Goal: Browse casually: Explore the website without a specific task or goal

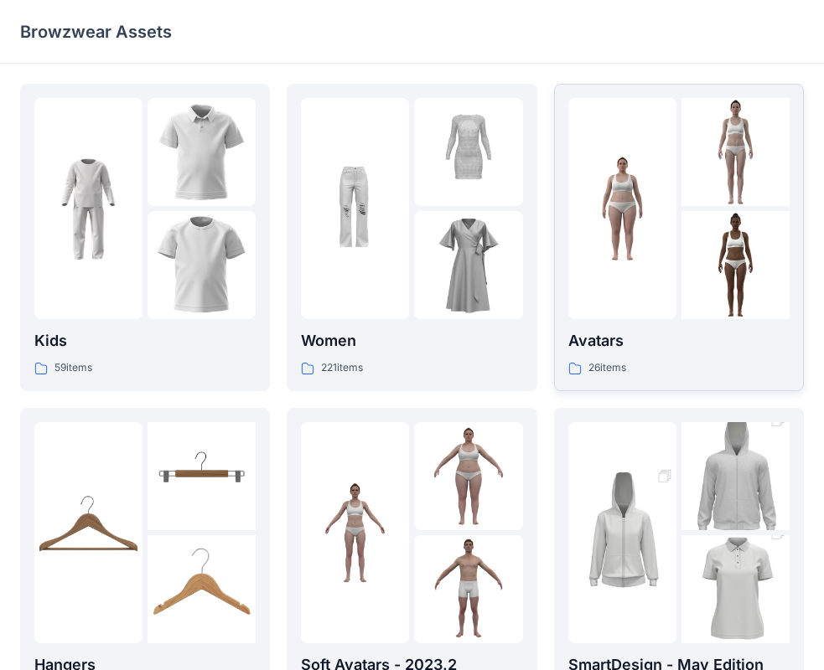
click at [629, 340] on p "Avatars" at bounding box center [678, 340] width 221 height 23
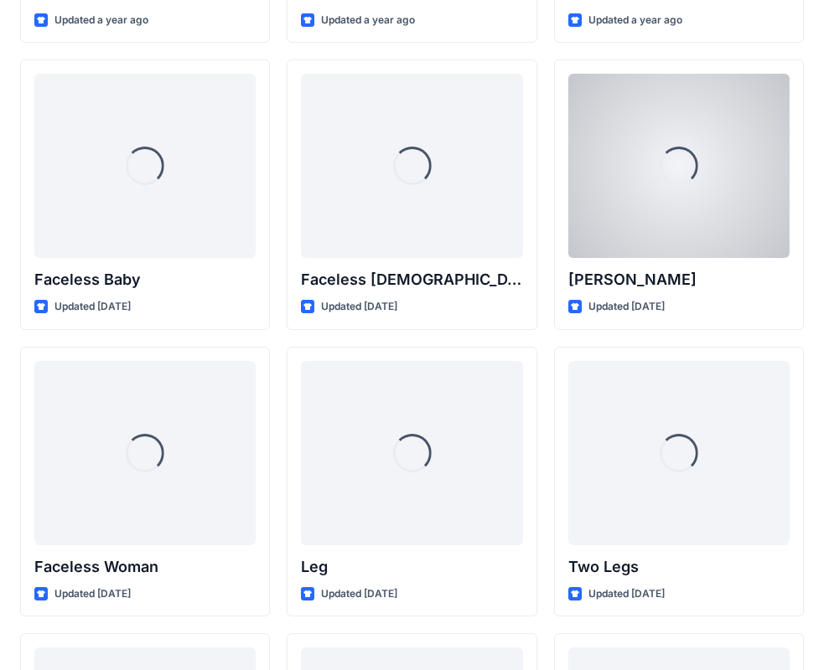
scroll to position [1174, 0]
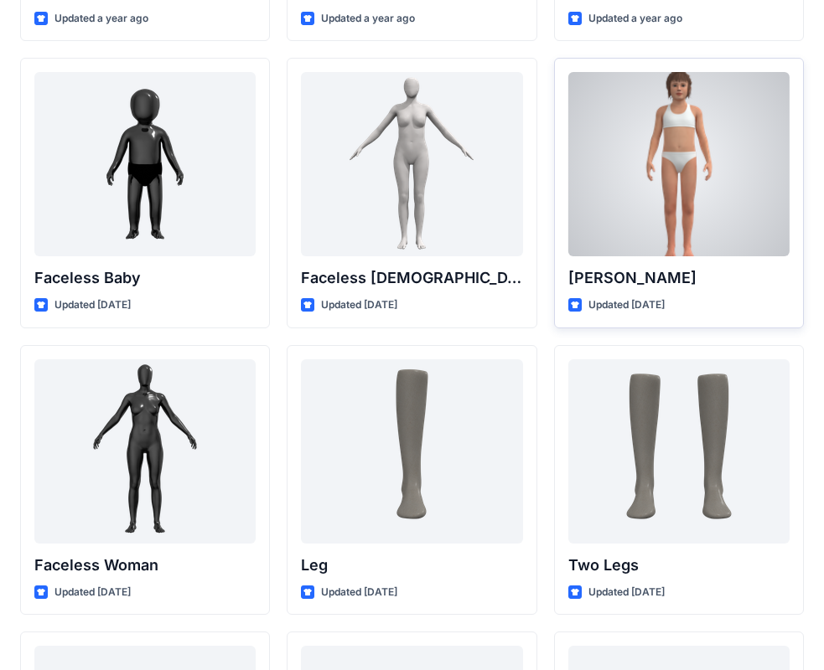
click at [662, 210] on div at bounding box center [678, 164] width 221 height 184
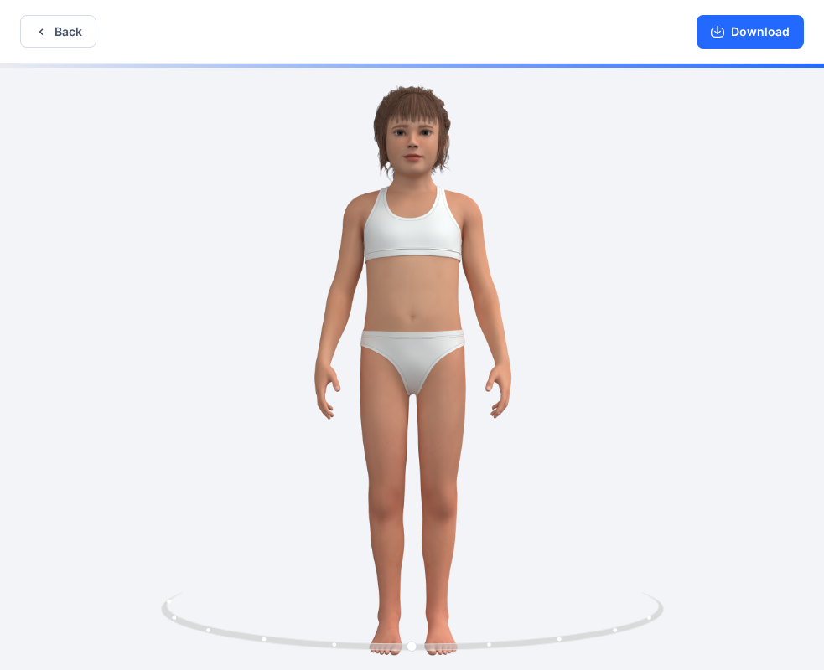
click at [302, 565] on div at bounding box center [412, 369] width 824 height 610
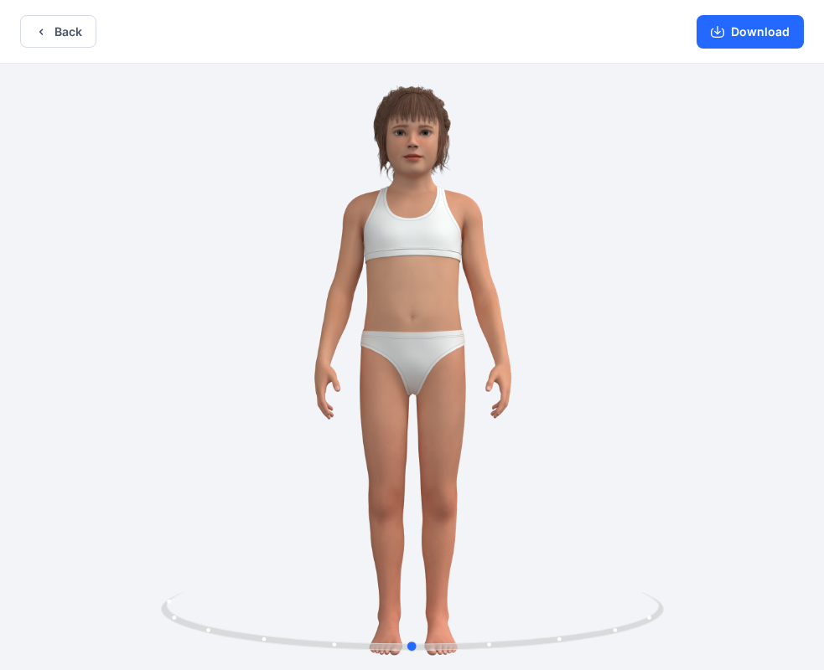
click at [339, 275] on div at bounding box center [412, 369] width 824 height 610
click at [411, 629] on icon at bounding box center [412, 628] width 10 height 10
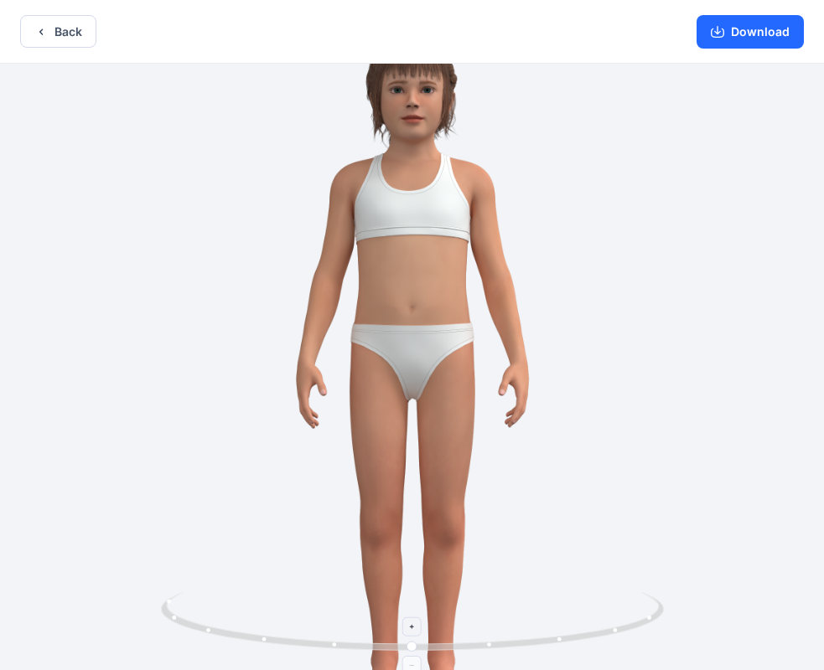
click at [411, 629] on icon at bounding box center [412, 628] width 10 height 10
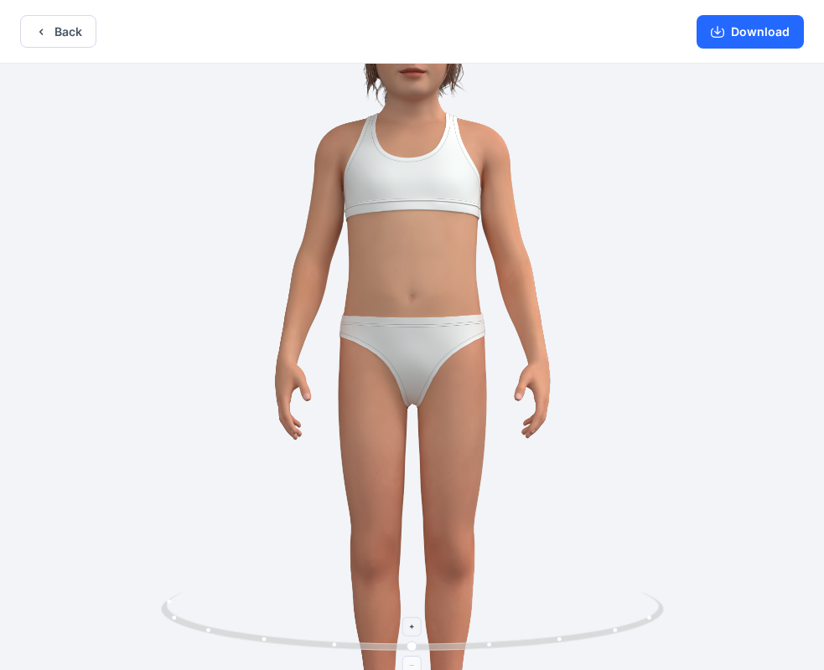
click at [411, 629] on icon at bounding box center [412, 628] width 10 height 10
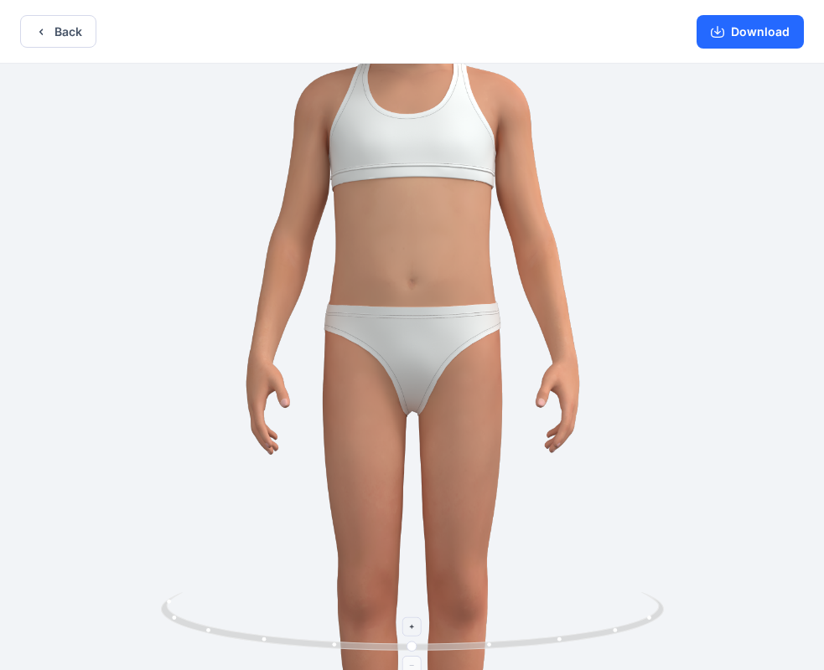
click at [411, 629] on icon at bounding box center [412, 628] width 10 height 10
click at [414, 660] on div at bounding box center [411, 665] width 19 height 19
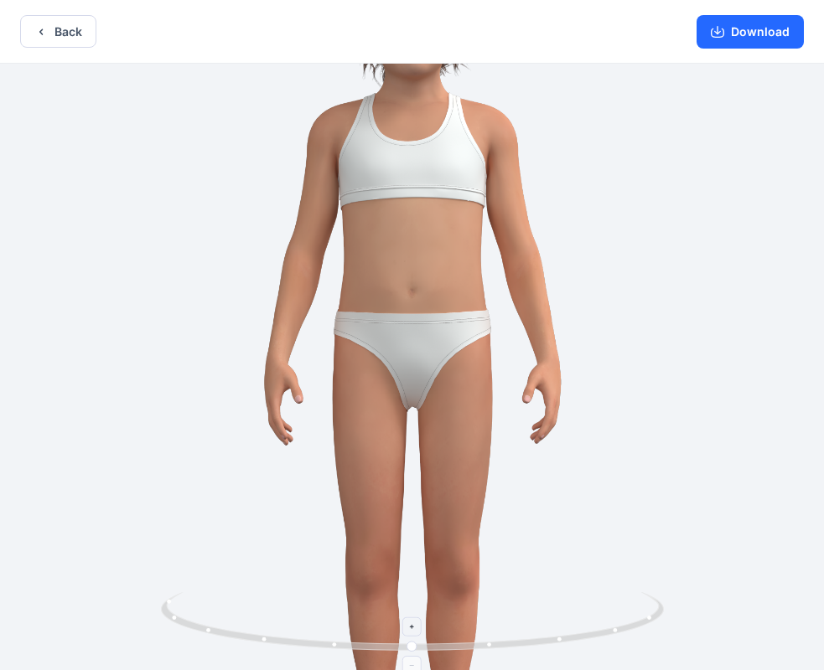
click at [414, 660] on div at bounding box center [411, 665] width 19 height 19
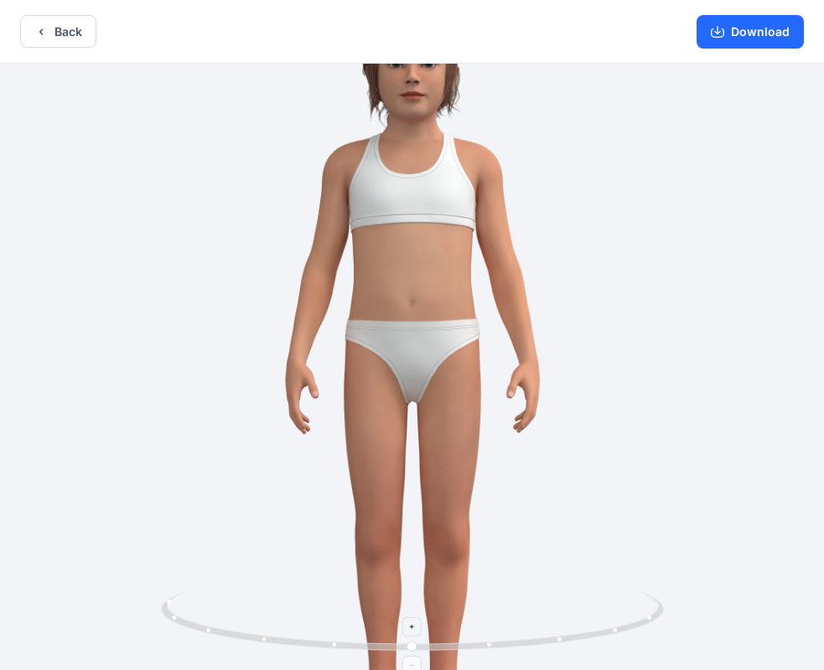
click at [414, 660] on div at bounding box center [411, 665] width 19 height 19
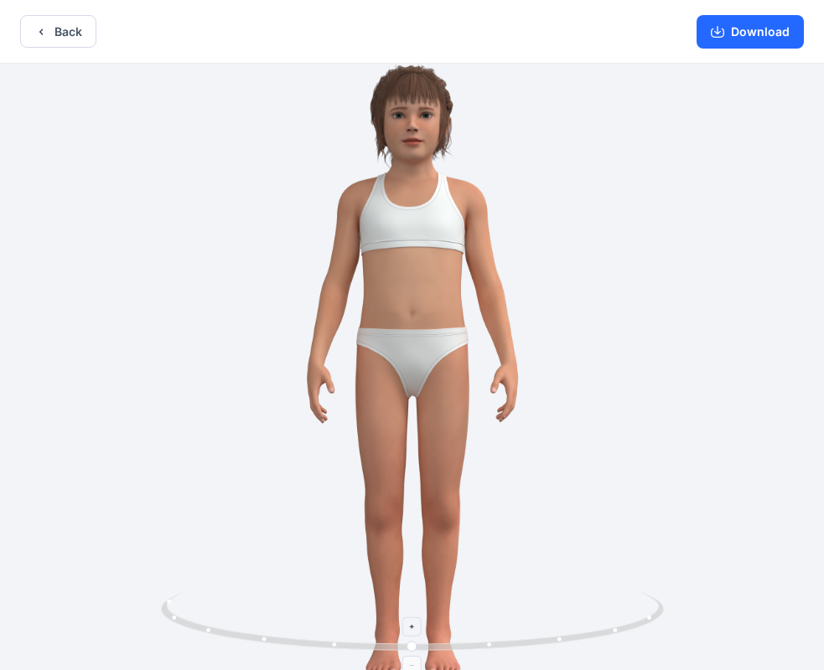
click at [414, 660] on foreignobject at bounding box center [411, 665] width 19 height 19
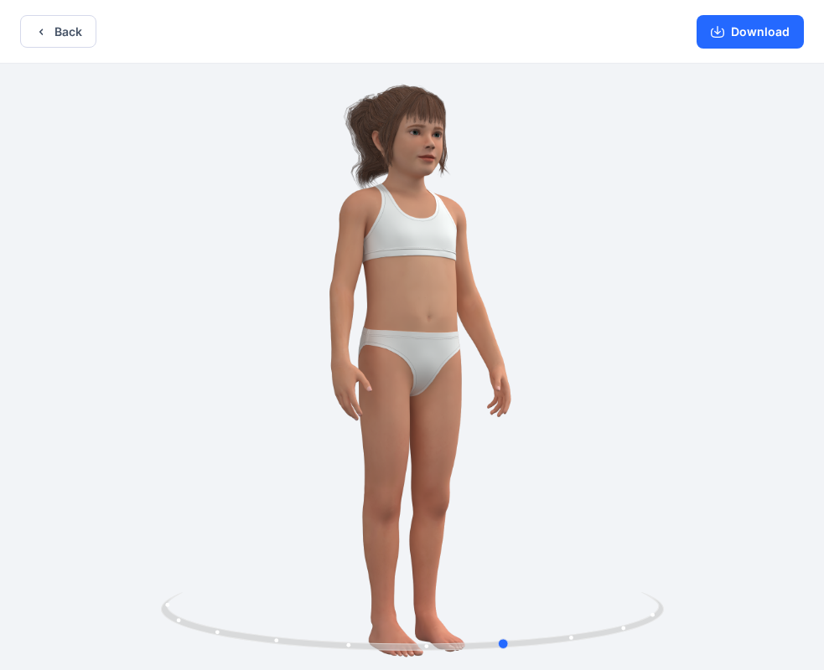
drag, startPoint x: 413, startPoint y: 649, endPoint x: 611, endPoint y: 555, distance: 218.9
click at [611, 555] on div at bounding box center [412, 369] width 824 height 610
